Goal: Navigation & Orientation: Find specific page/section

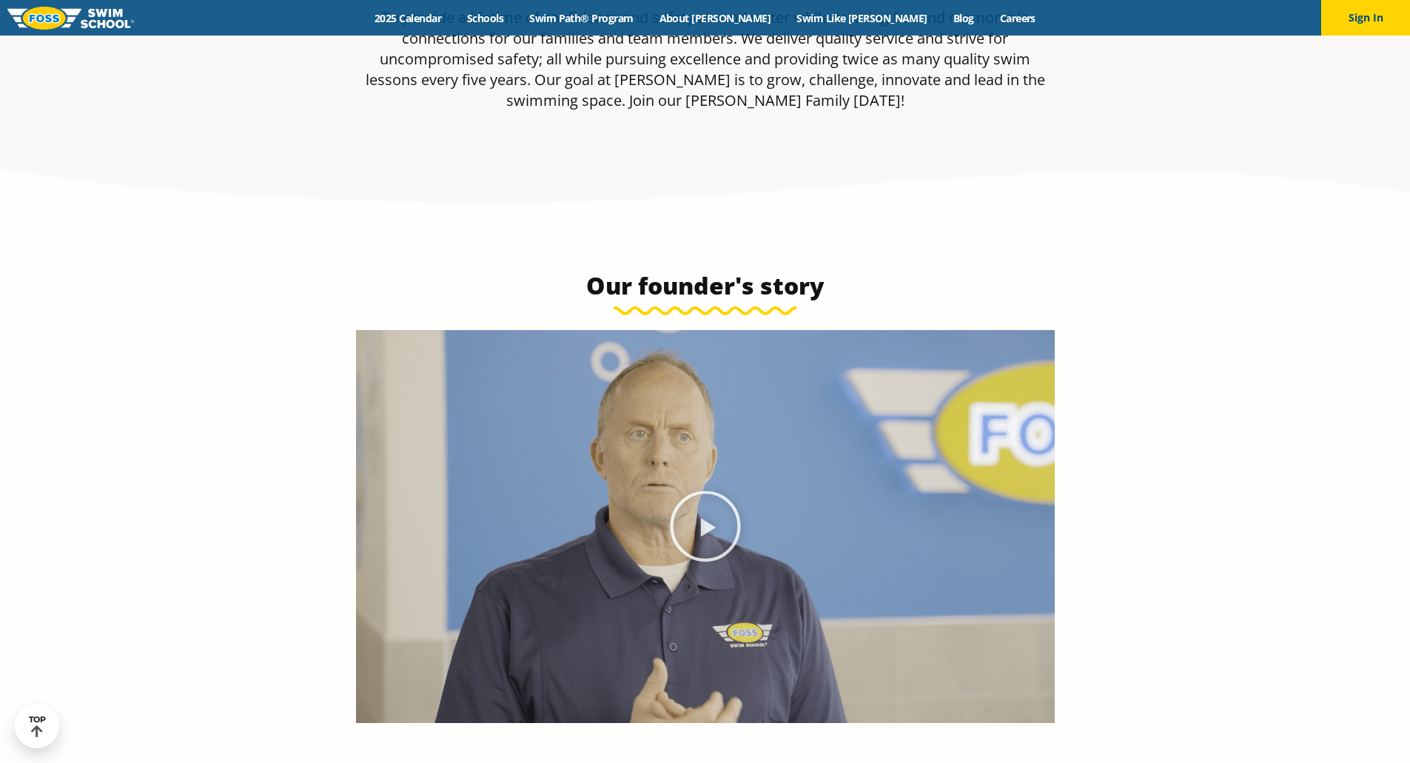
scroll to position [814, 0]
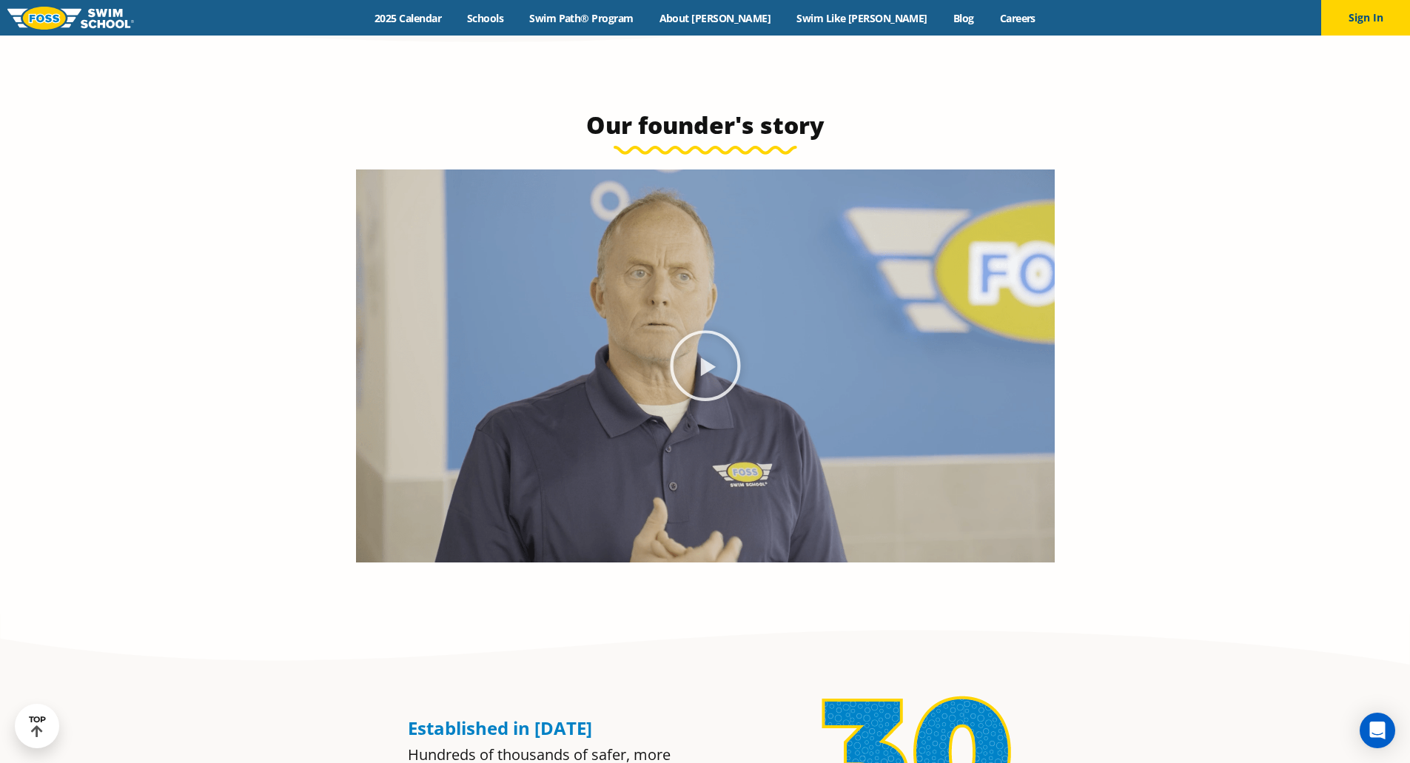
click at [742, 328] on img at bounding box center [705, 366] width 699 height 393
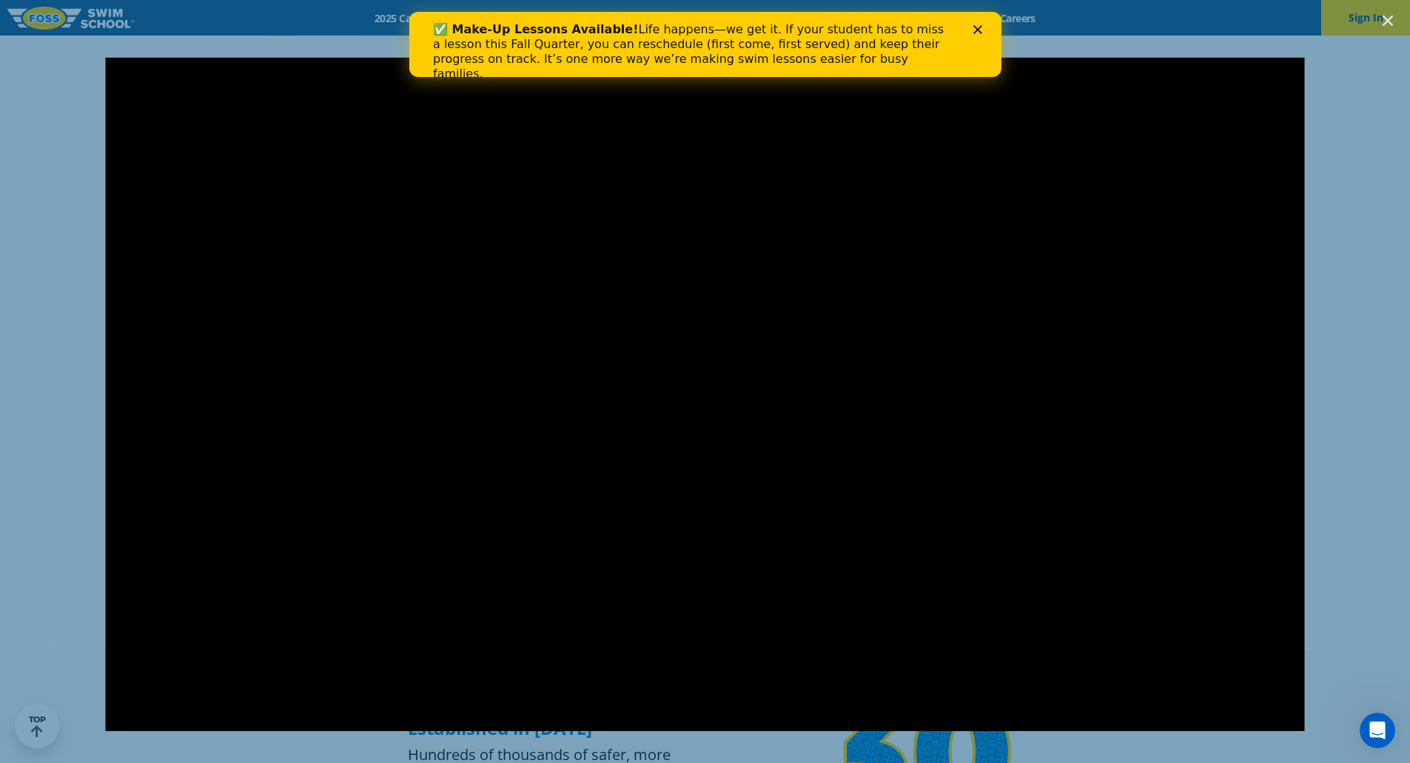
drag, startPoint x: 1386, startPoint y: 17, endPoint x: 1376, endPoint y: 26, distance: 13.1
click at [1386, 17] on icon "Close (Esc)" at bounding box center [1388, 20] width 15 height 15
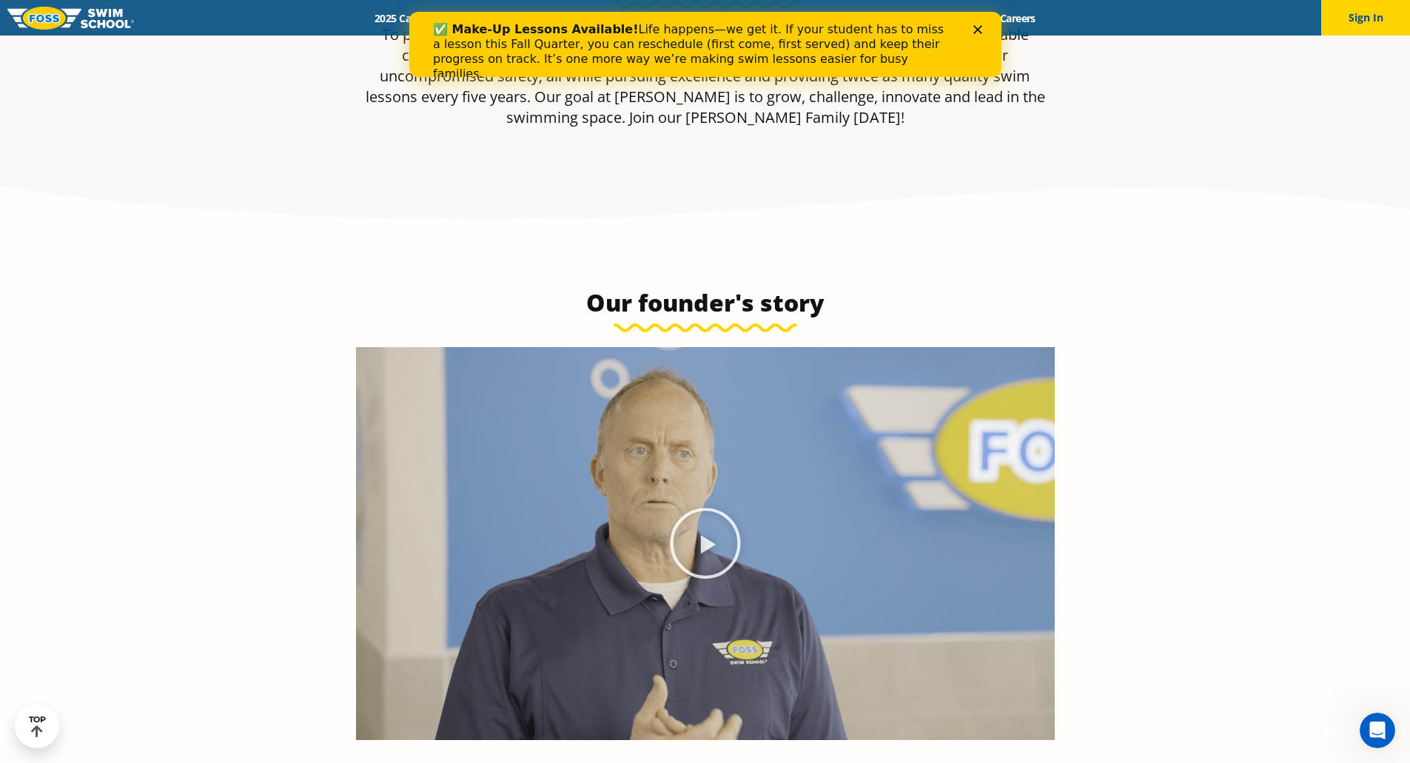
scroll to position [370, 0]
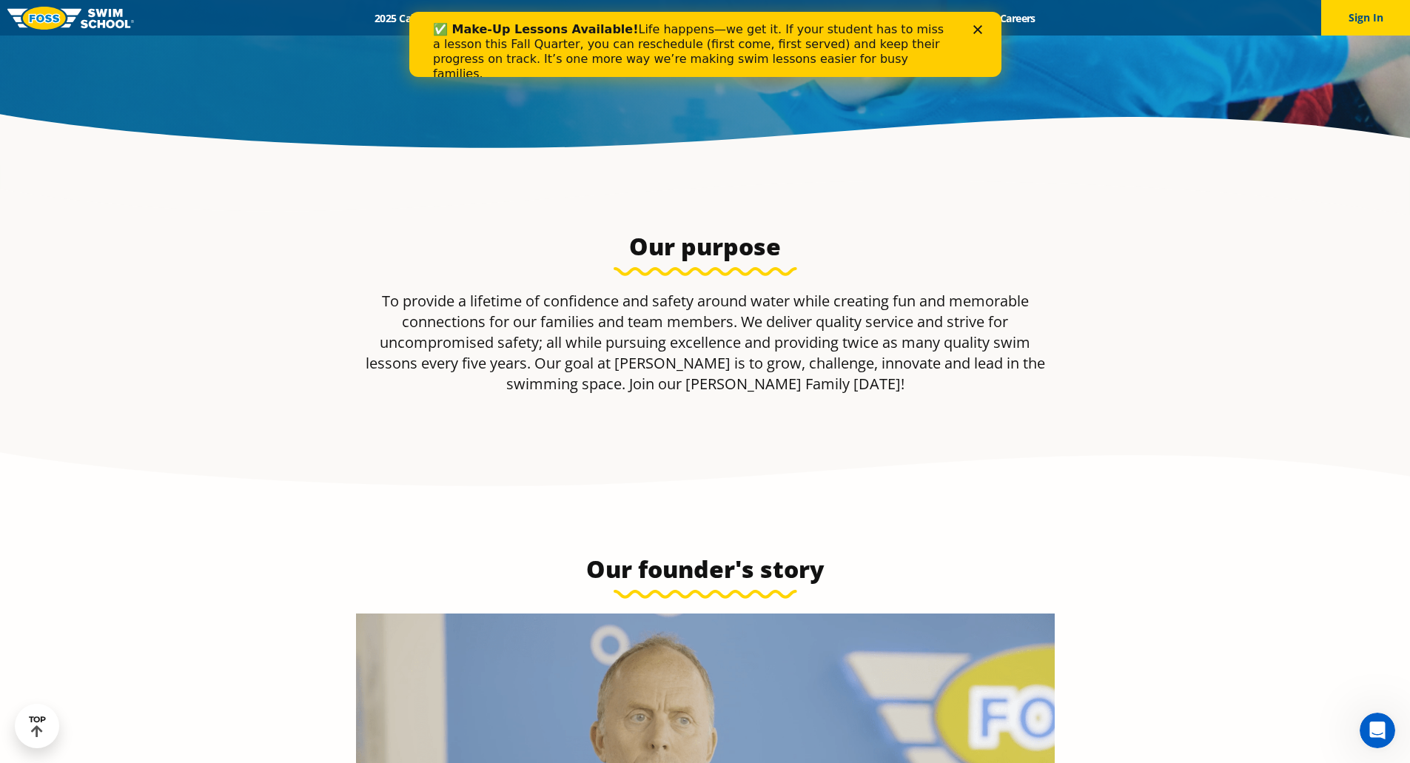
click at [84, 10] on img at bounding box center [70, 18] width 127 height 23
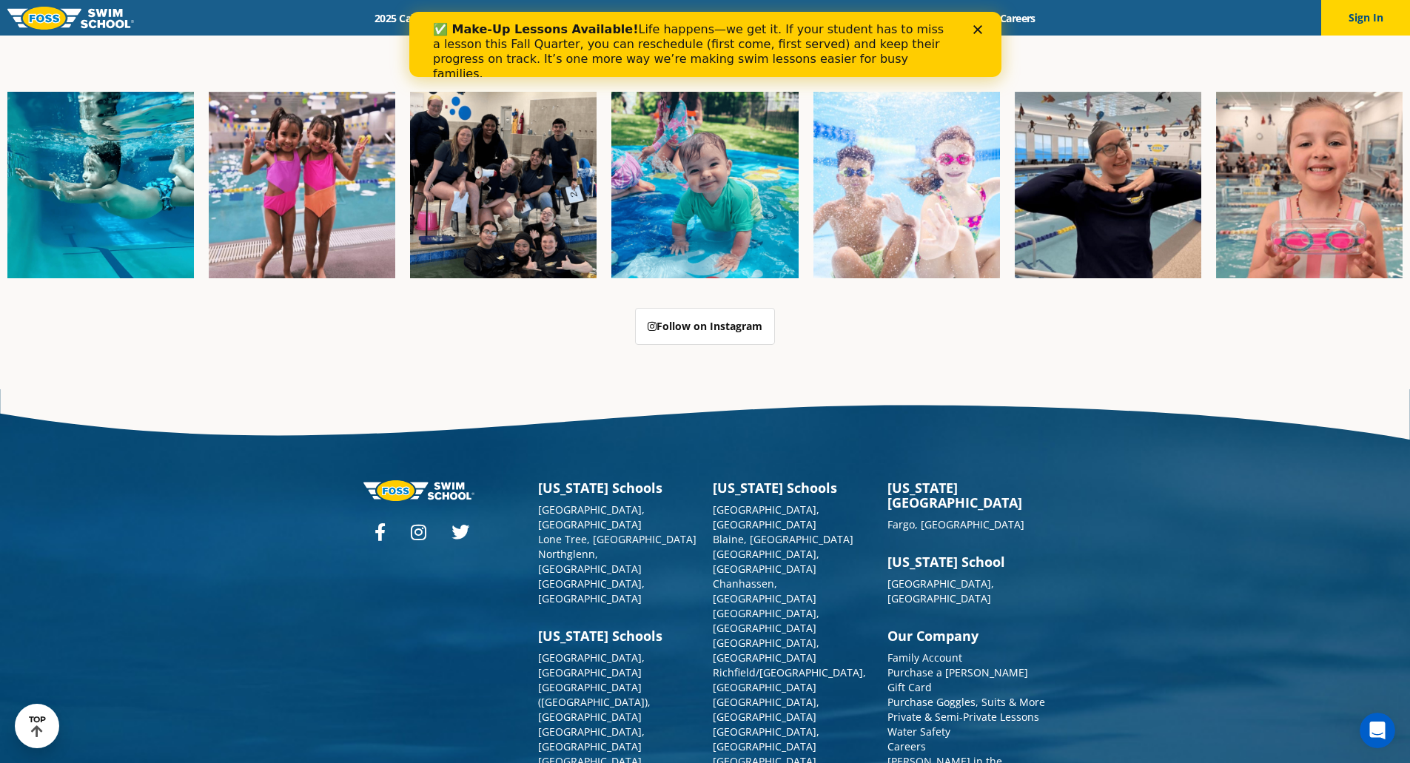
scroll to position [3814, 0]
click at [383, 523] on icon at bounding box center [380, 532] width 11 height 18
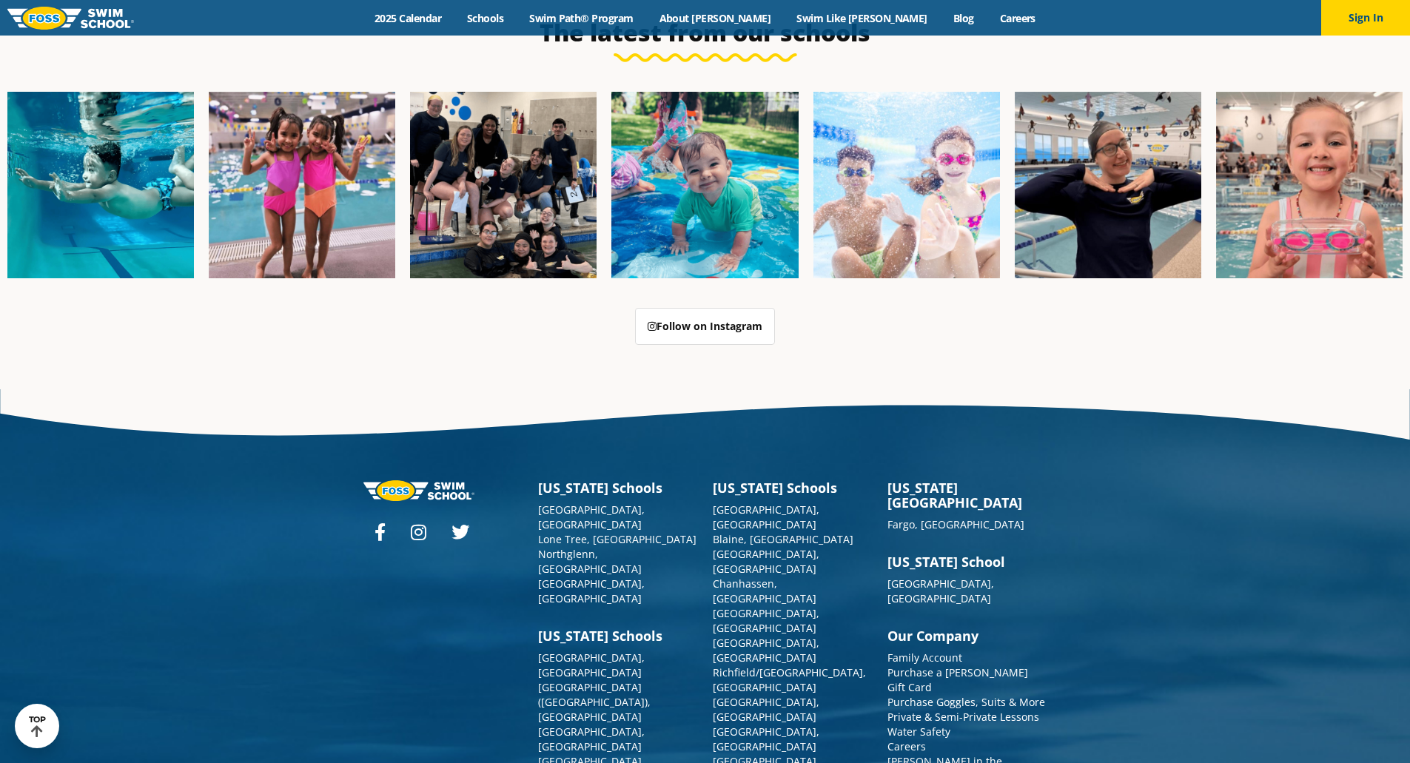
scroll to position [3814, 0]
click at [416, 523] on icon at bounding box center [419, 532] width 16 height 18
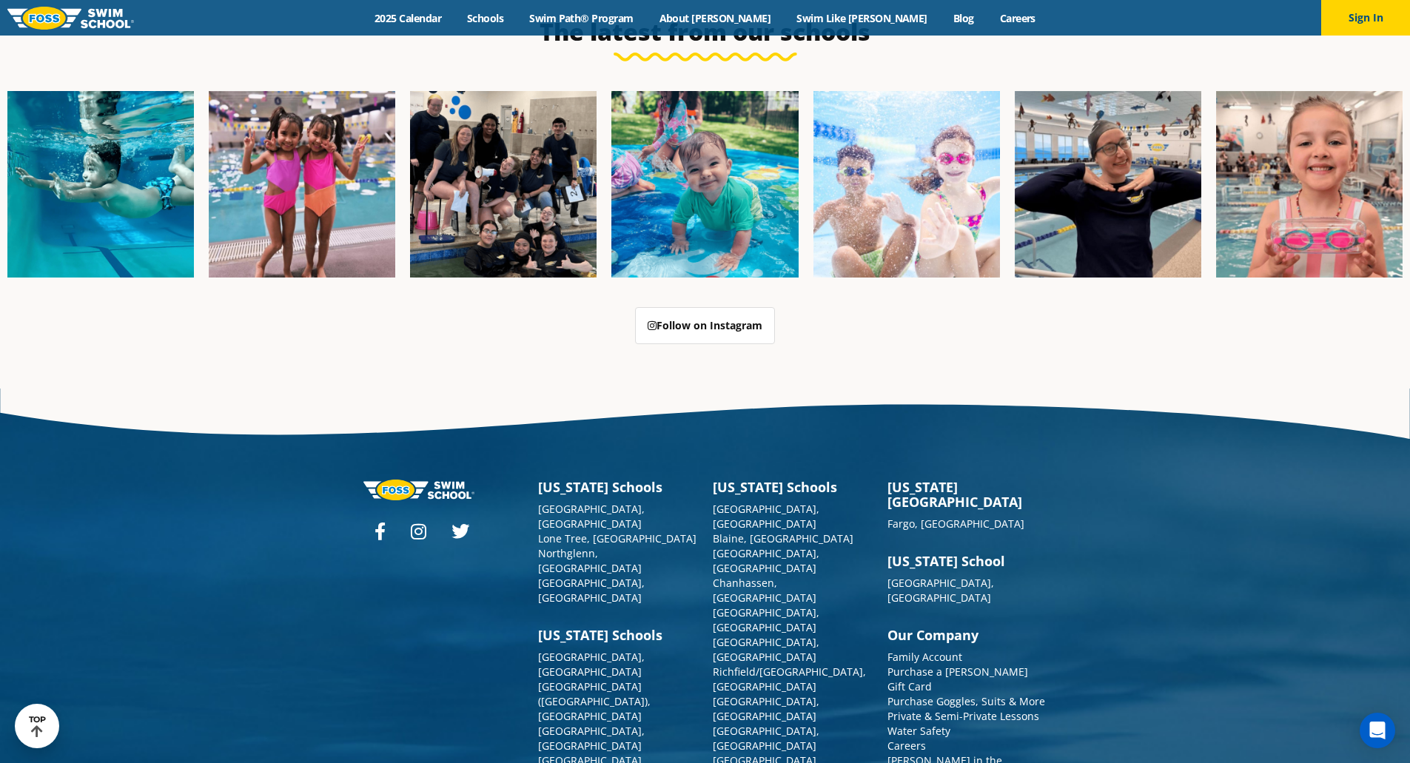
click at [458, 523] on icon at bounding box center [461, 532] width 18 height 18
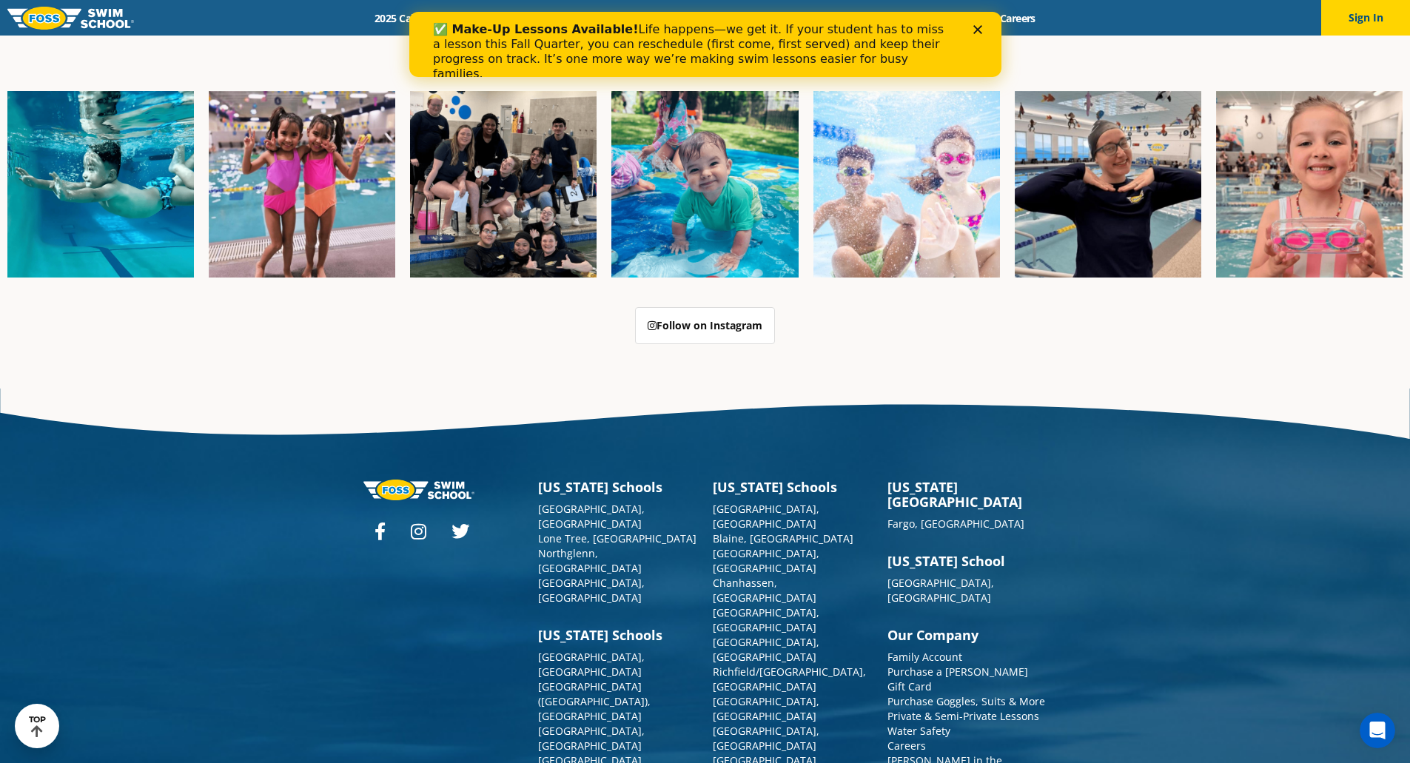
scroll to position [0, 0]
